Goal: Information Seeking & Learning: Check status

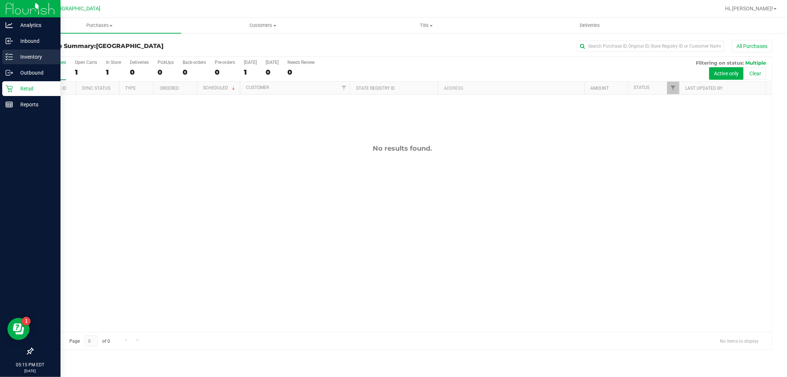
click at [24, 55] on p "Inventory" at bounding box center [35, 56] width 44 height 9
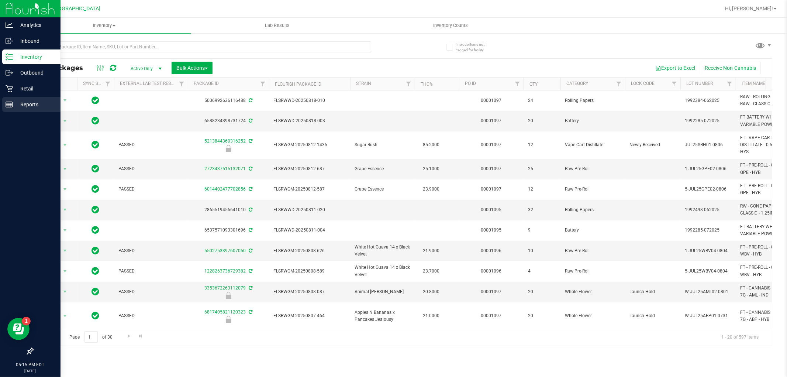
click at [15, 100] on p "Reports" at bounding box center [35, 104] width 44 height 9
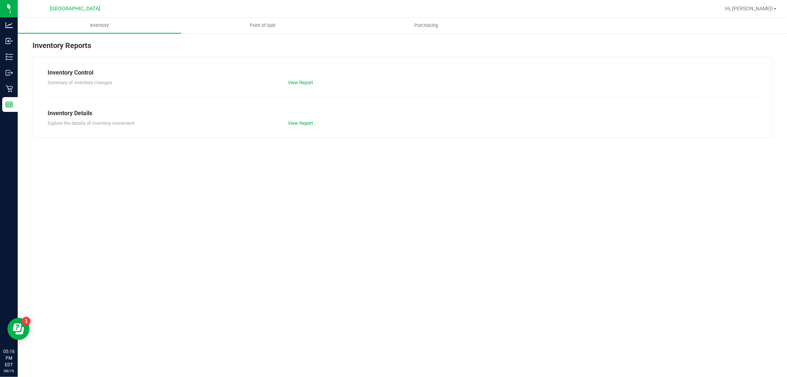
click at [273, 18] on link "Point of Sale" at bounding box center [262, 25] width 163 height 15
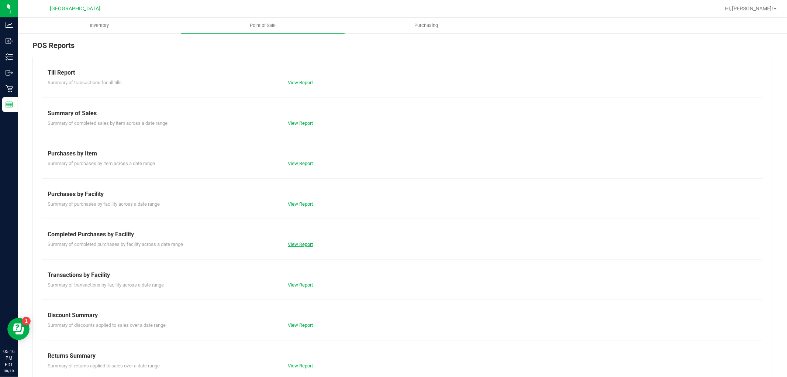
click at [309, 242] on link "View Report" at bounding box center [300, 244] width 25 height 6
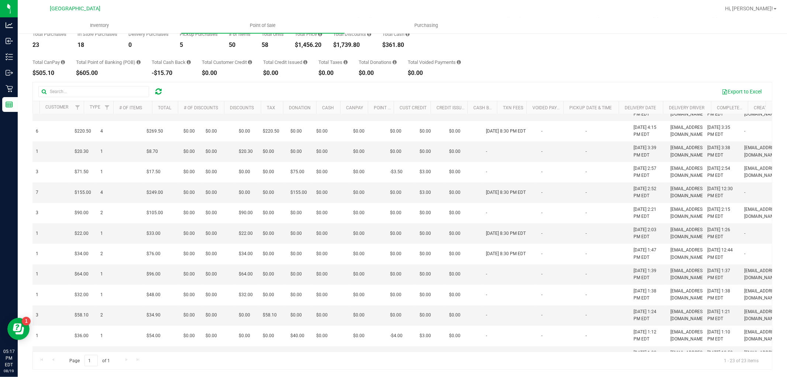
scroll to position [0, 116]
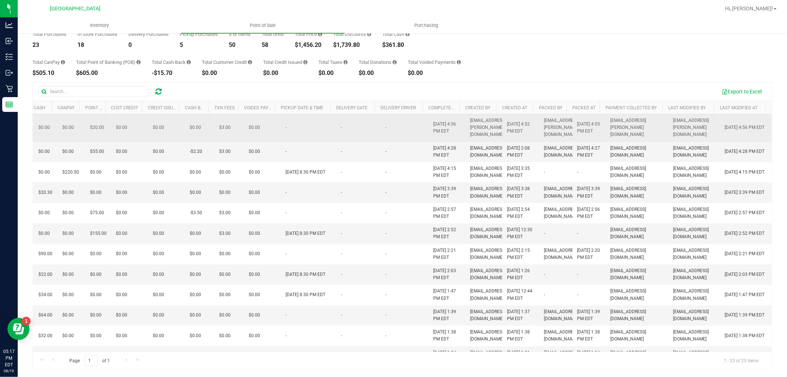
drag, startPoint x: 445, startPoint y: 187, endPoint x: 364, endPoint y: 123, distance: 103.1
click at [364, 123] on tbody "11814698 In-Store 1 $20.00 1 $30.00 $0.00 $0.00 $0.00 $0.00 $0.00 $0.00 $0.00 $…" at bounding box center [244, 377] width 1055 height 527
